Goal: Transaction & Acquisition: Purchase product/service

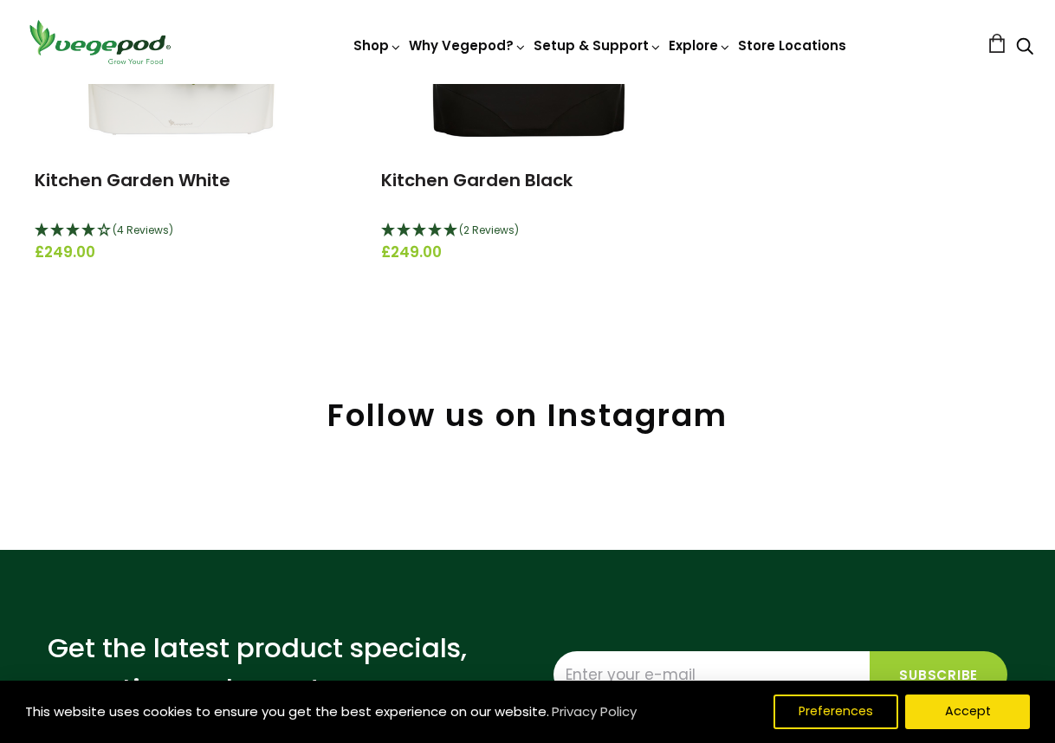
scroll to position [433, 0]
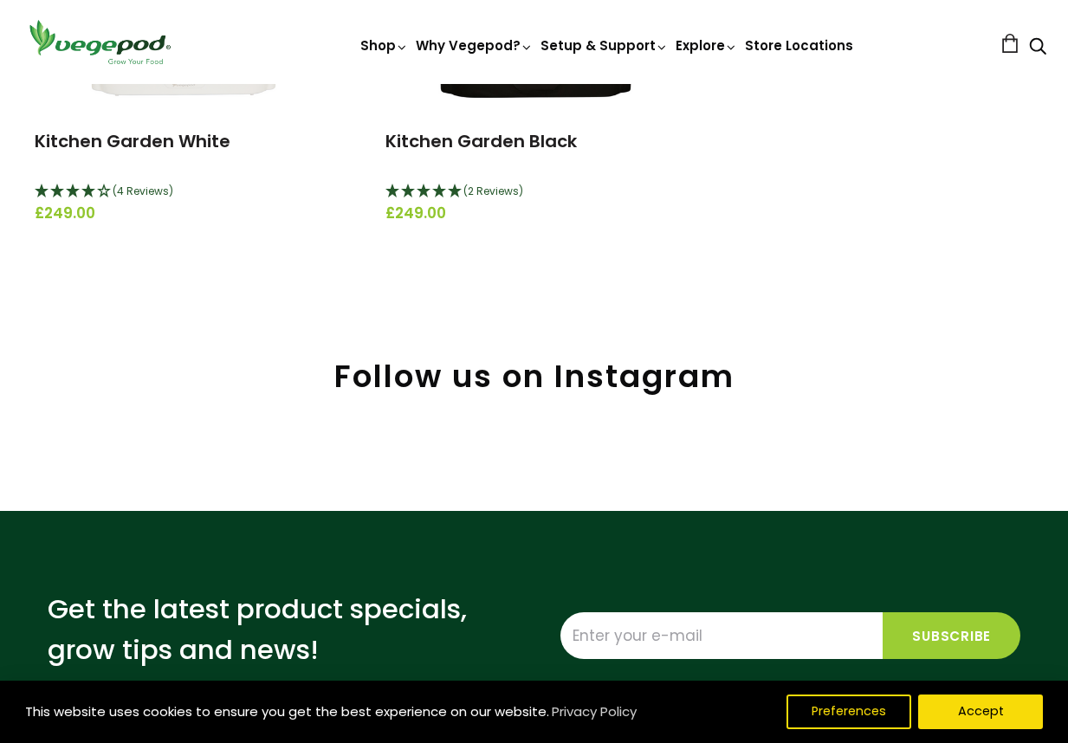
click at [849, 187] on circle "Close dialog" at bounding box center [853, 193] width 20 height 20
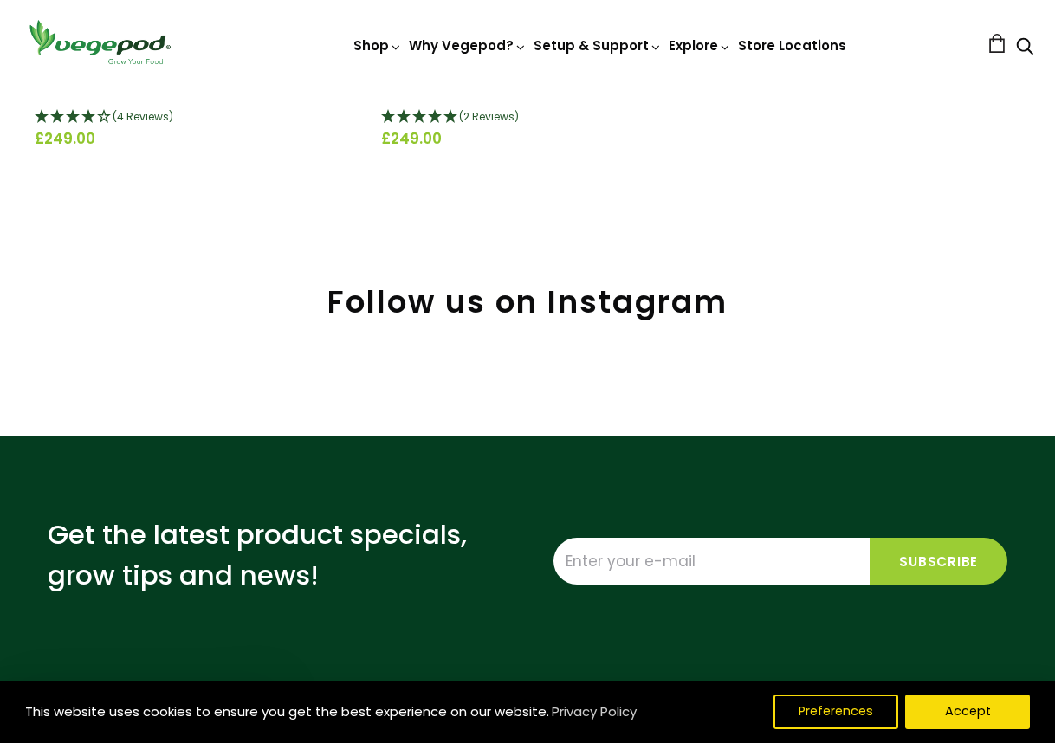
scroll to position [606, 0]
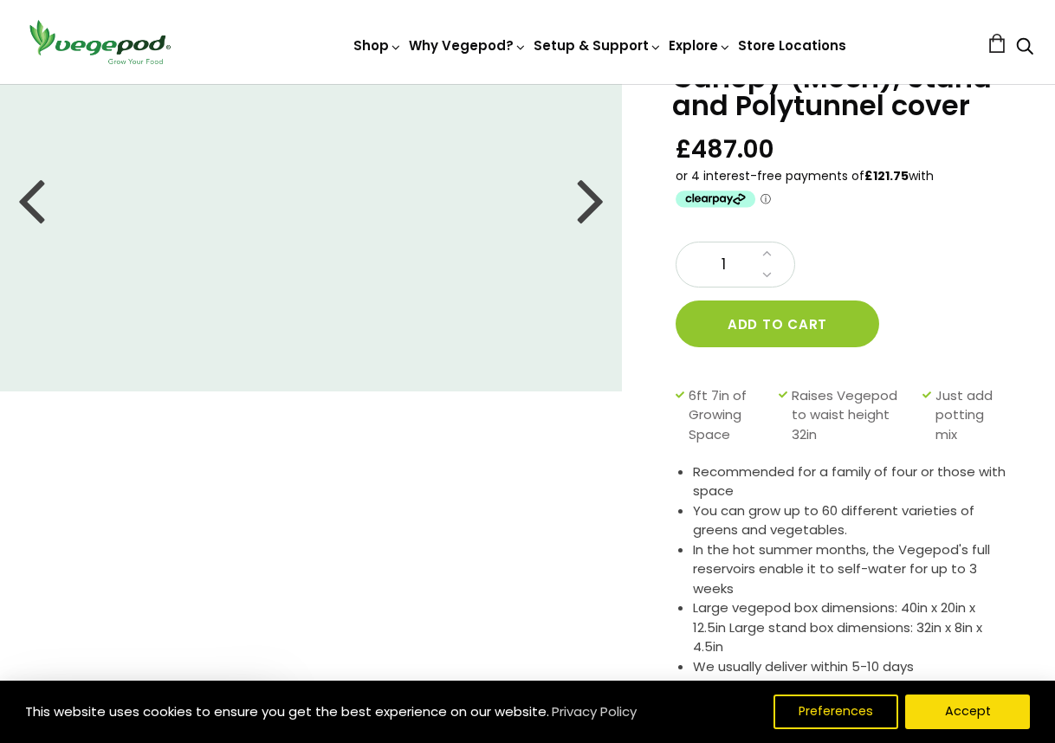
scroll to position [87, 0]
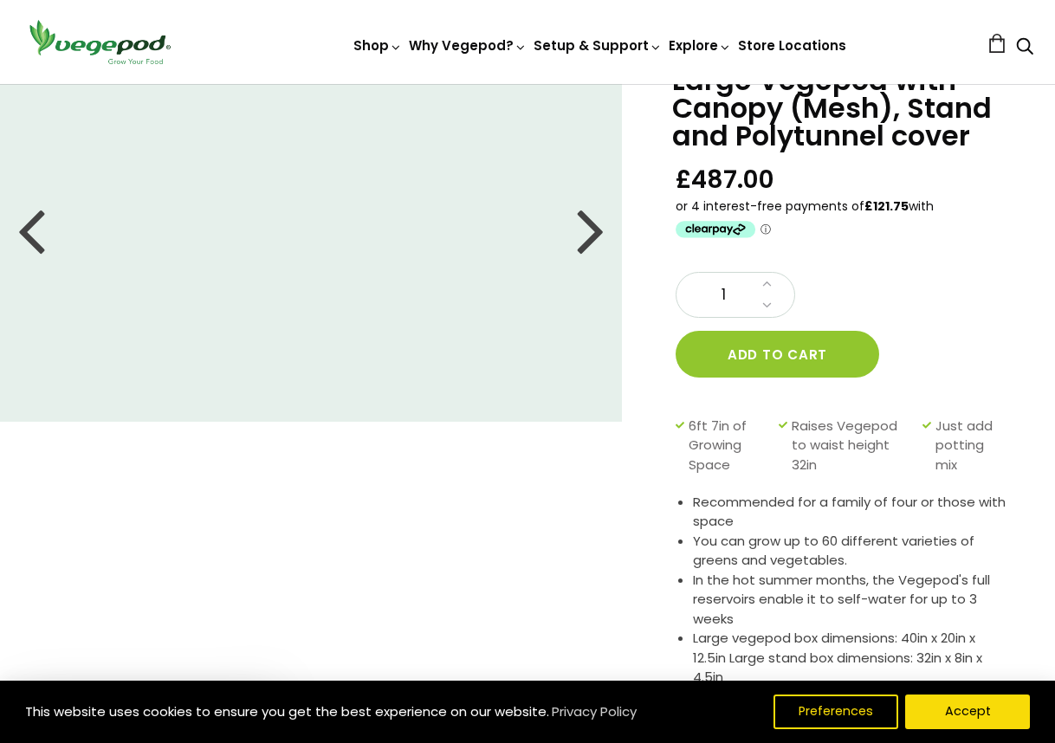
click at [595, 225] on div at bounding box center [591, 230] width 28 height 78
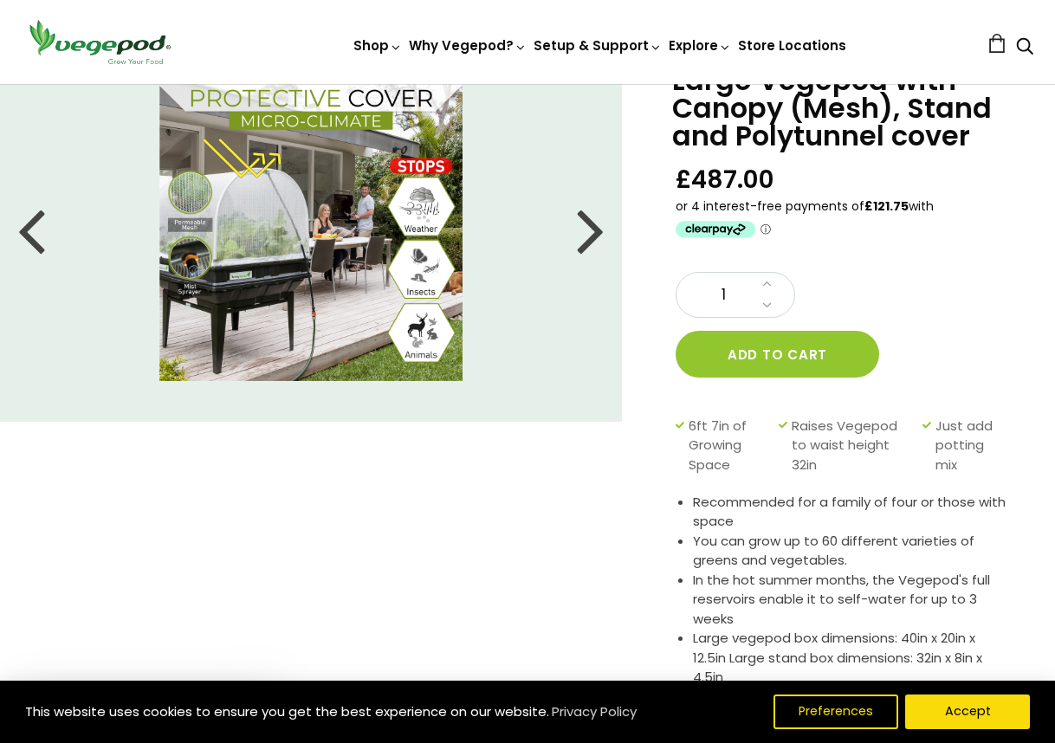
click at [597, 230] on div at bounding box center [591, 230] width 28 height 78
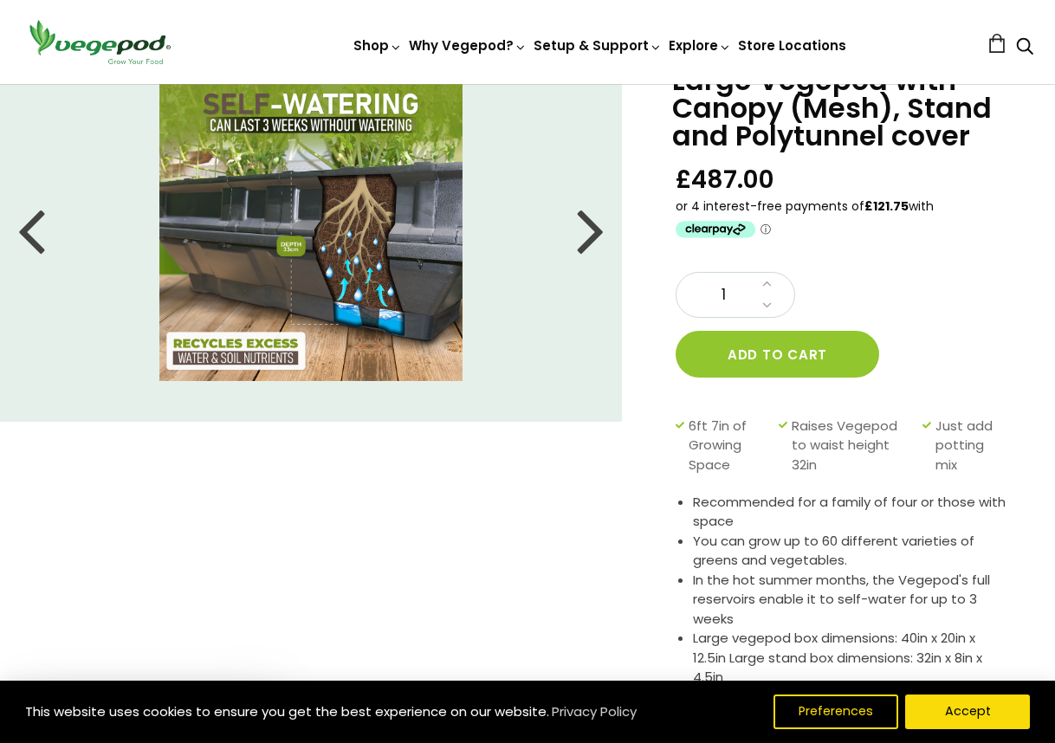
click at [595, 235] on div at bounding box center [591, 230] width 28 height 78
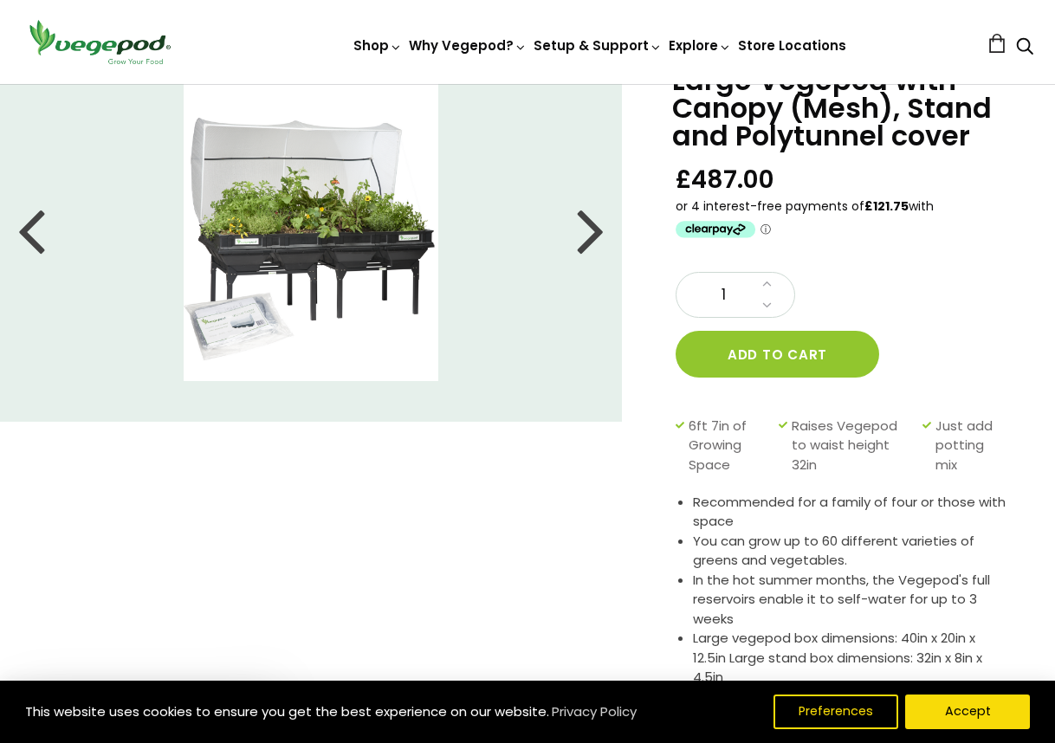
click at [593, 249] on div at bounding box center [591, 230] width 28 height 78
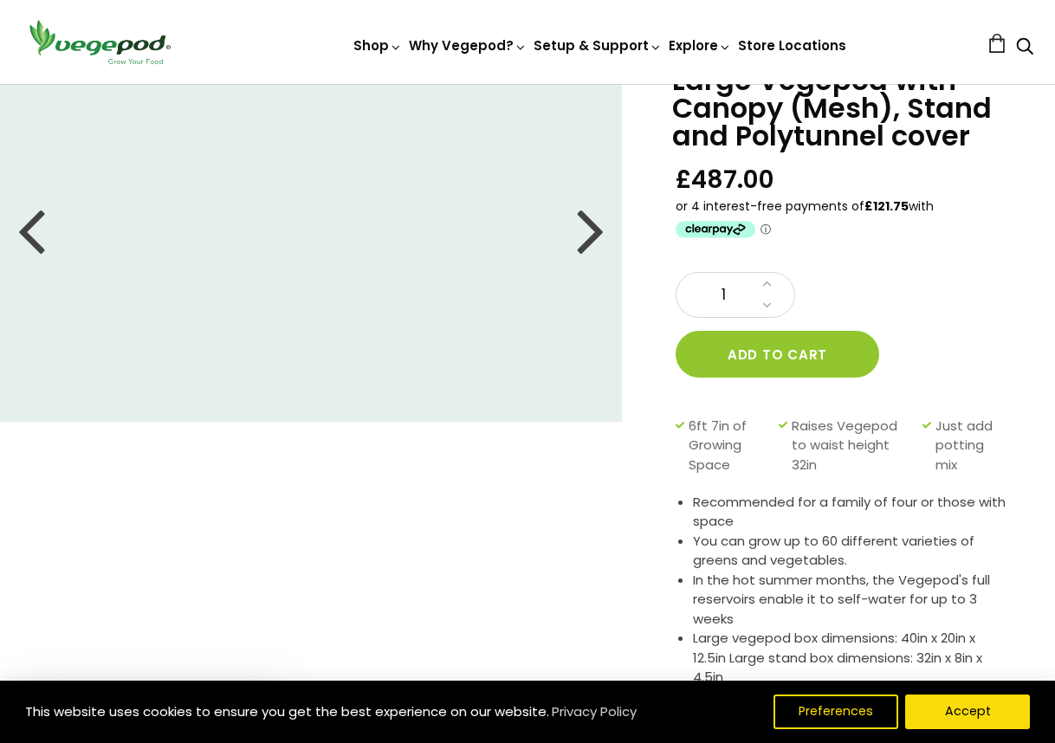
drag, startPoint x: 593, startPoint y: 250, endPoint x: 596, endPoint y: 262, distance: 12.6
click at [593, 251] on div at bounding box center [591, 230] width 28 height 78
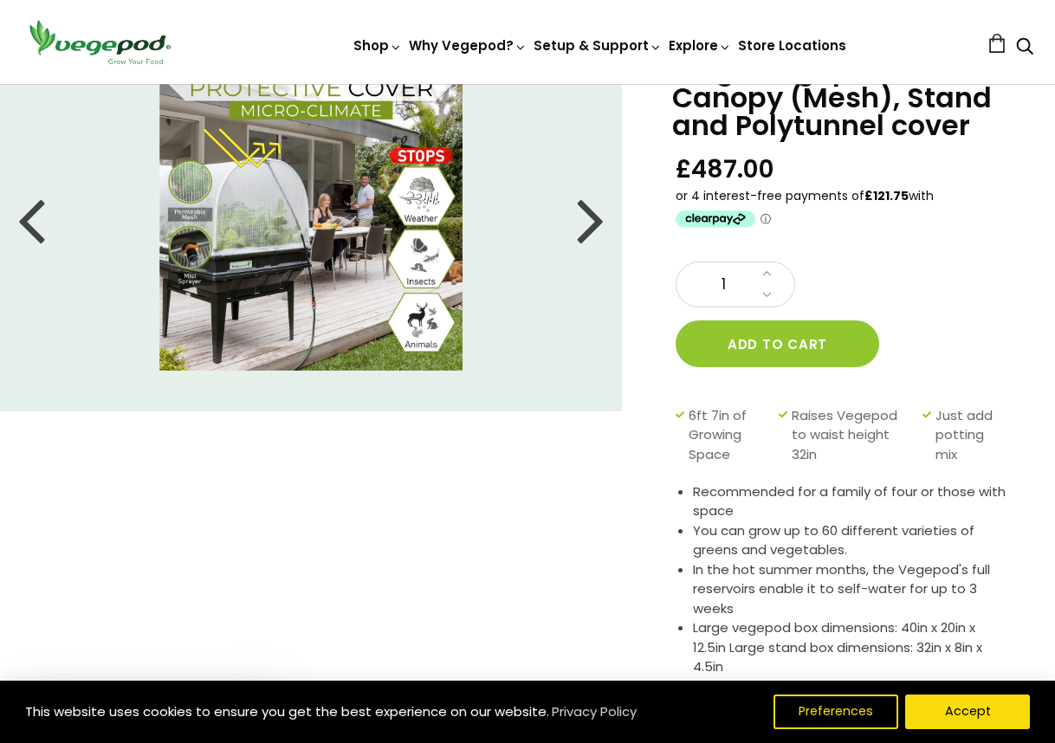
scroll to position [0, 0]
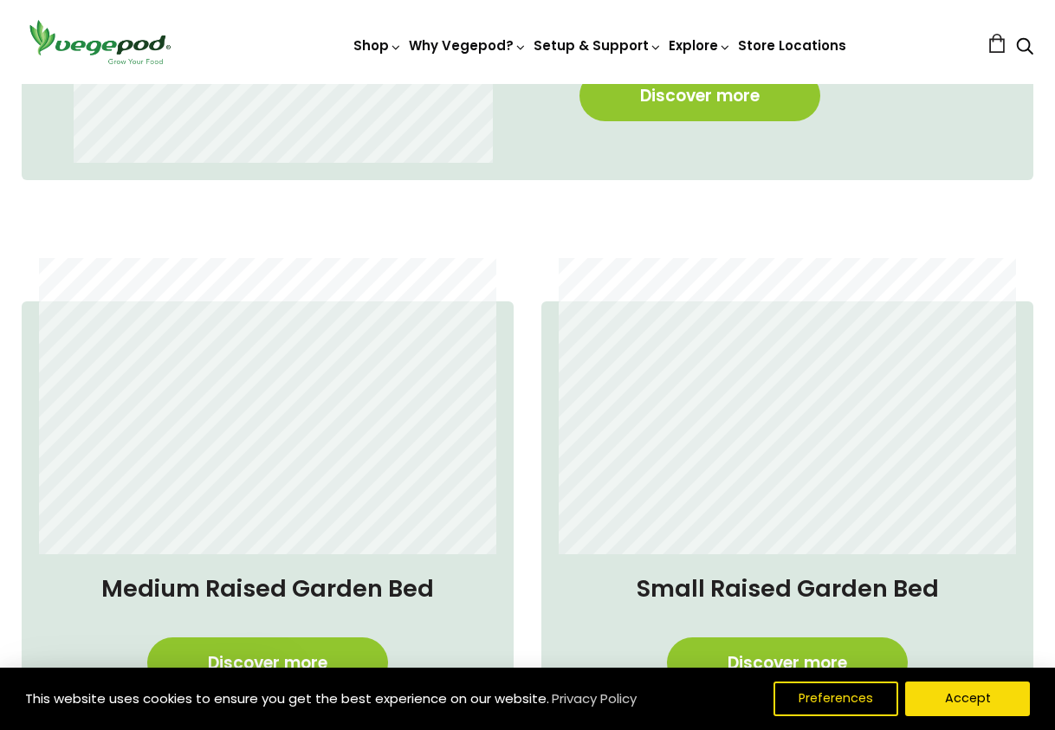
scroll to position [780, 0]
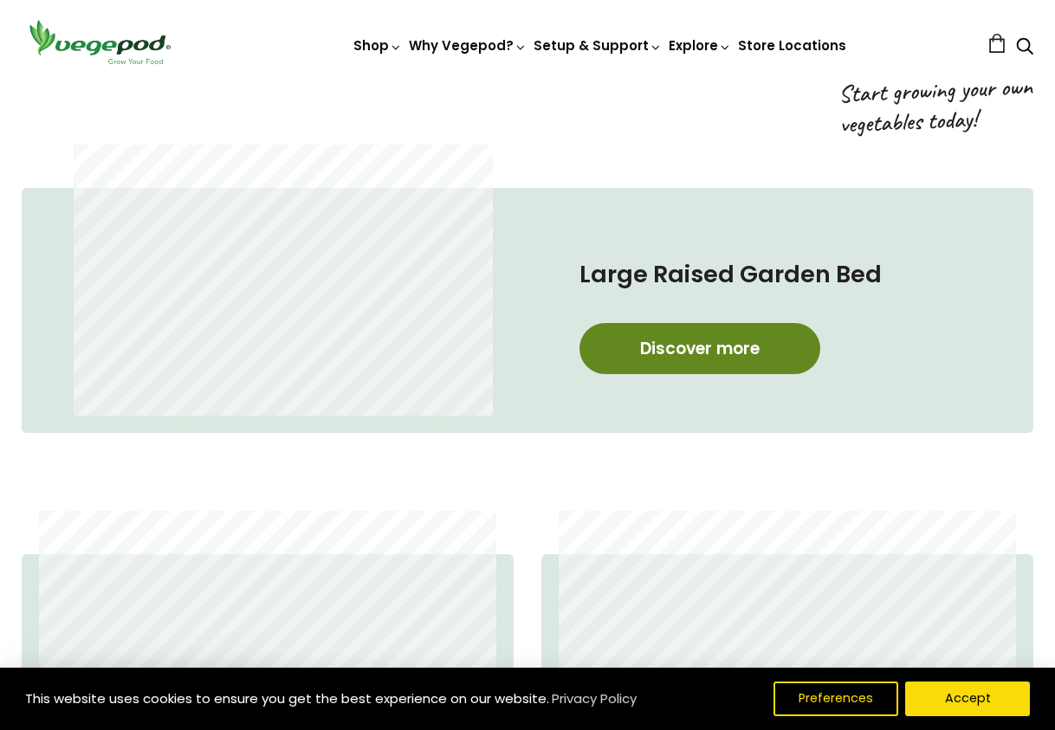
click at [663, 342] on link "Discover more" at bounding box center [700, 348] width 241 height 51
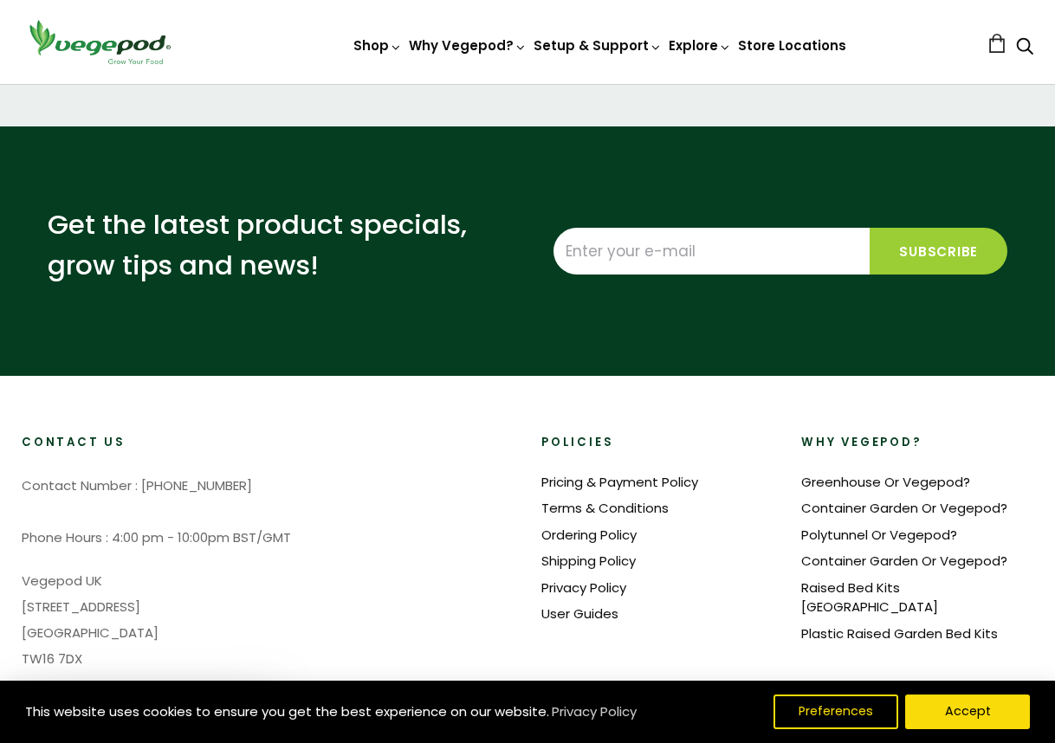
scroll to position [3379, 0]
